Goal: Find specific page/section: Find specific page/section

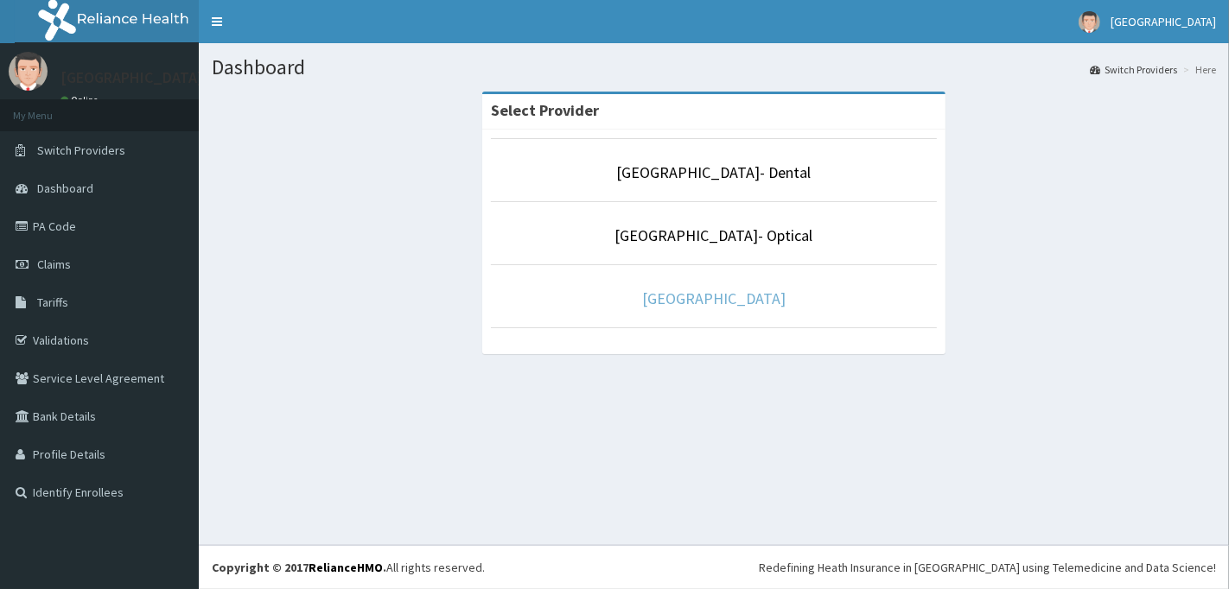
click at [713, 303] on link "[GEOGRAPHIC_DATA]" at bounding box center [713, 299] width 143 height 20
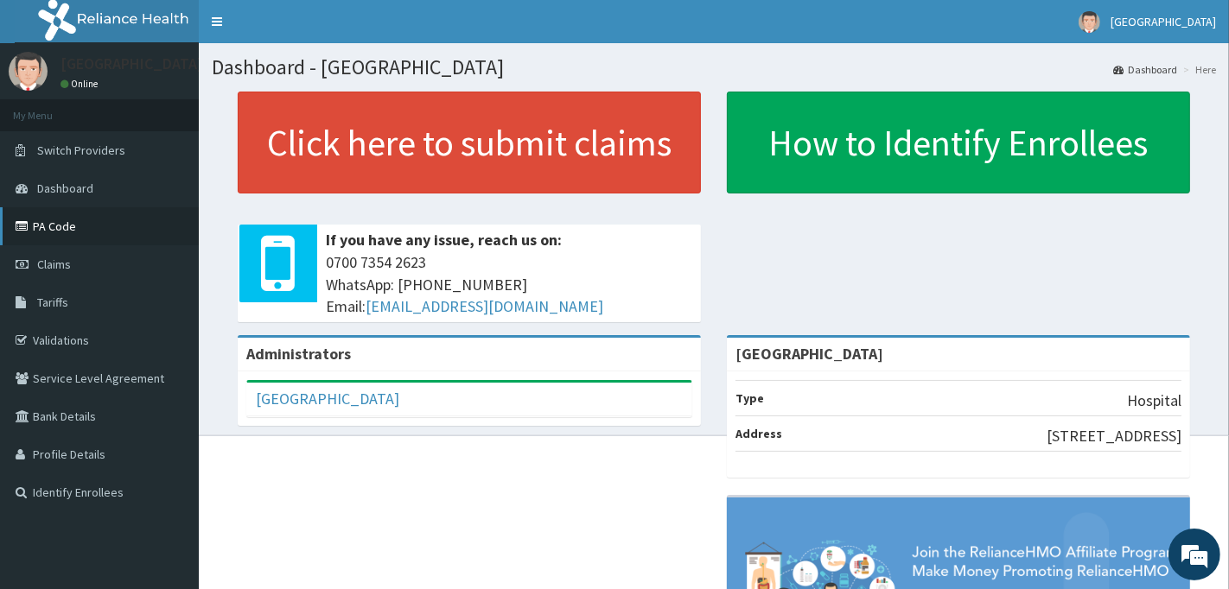
click at [74, 240] on link "PA Code" at bounding box center [99, 226] width 199 height 38
